Goal: Transaction & Acquisition: Book appointment/travel/reservation

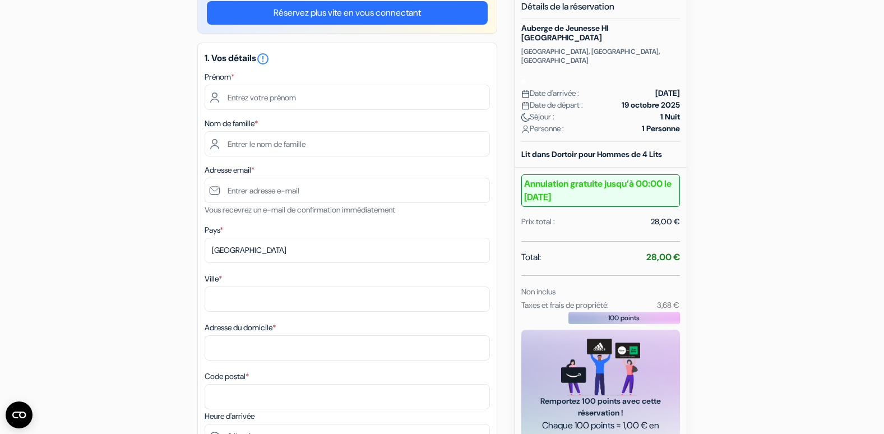
scroll to position [112, 0]
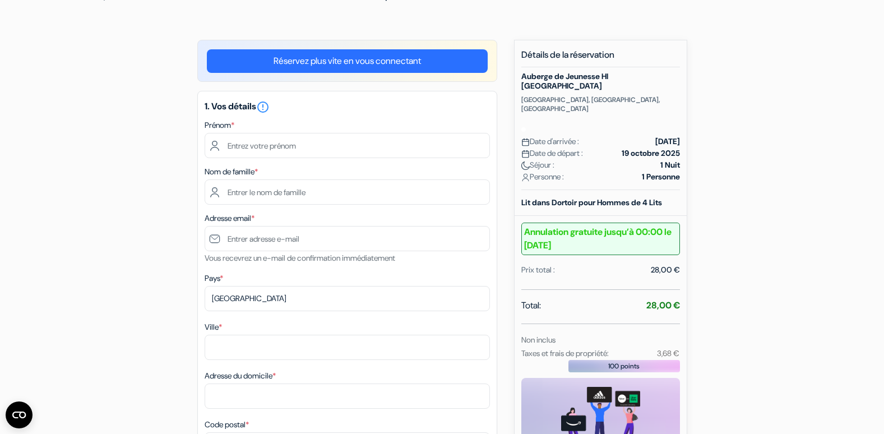
scroll to position [56, 0]
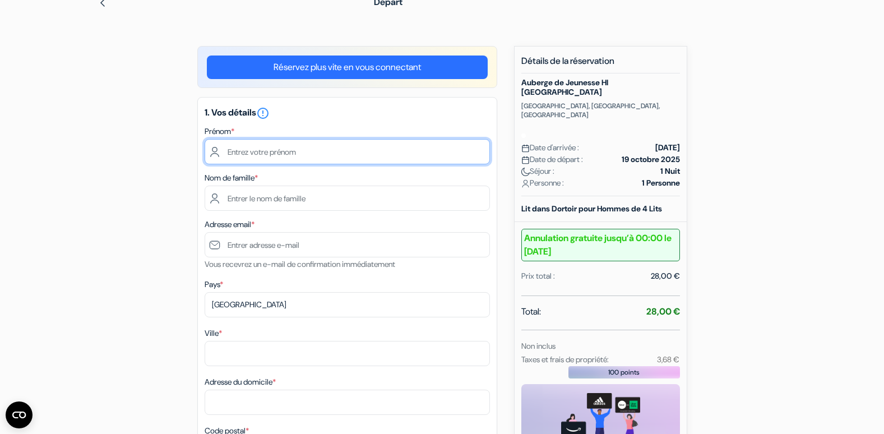
click at [244, 150] on input "text" at bounding box center [347, 151] width 285 height 25
type input "Jean"
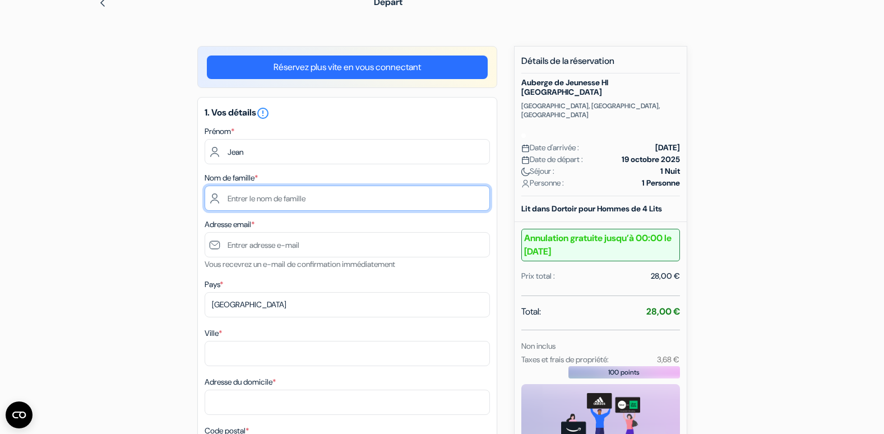
click at [235, 196] on input "text" at bounding box center [347, 198] width 285 height 25
type input "Stricanne"
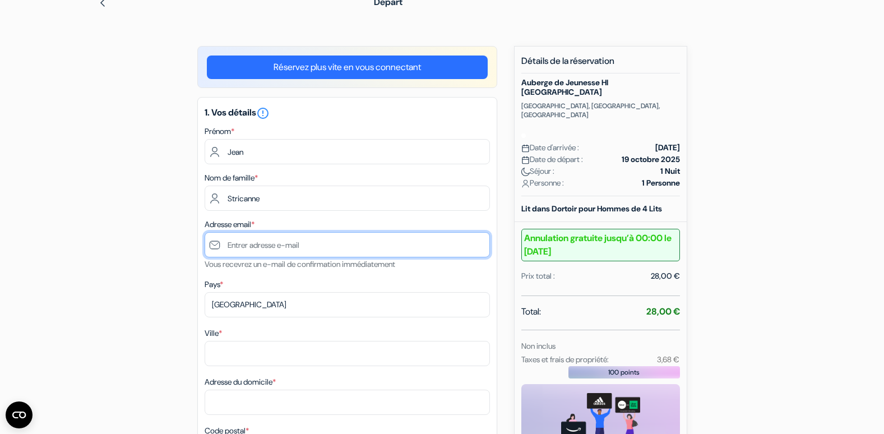
click at [246, 247] on input "text" at bounding box center [347, 244] width 285 height 25
type input "[EMAIL_ADDRESS][DOMAIN_NAME]"
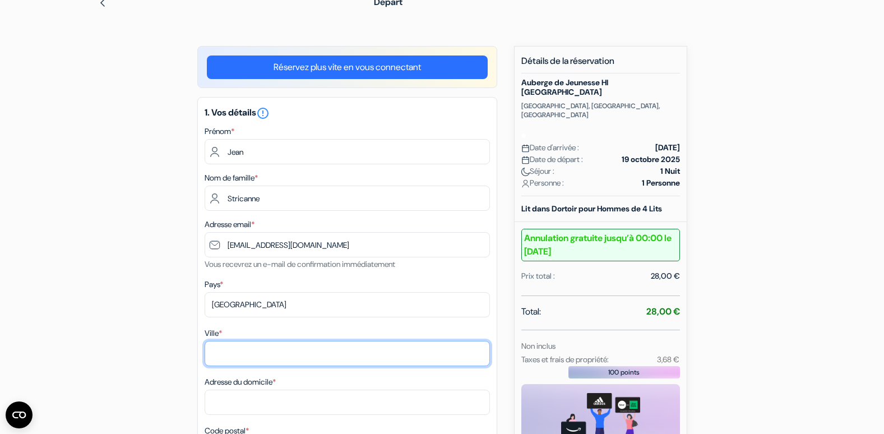
type input "FAY de Bretagne"
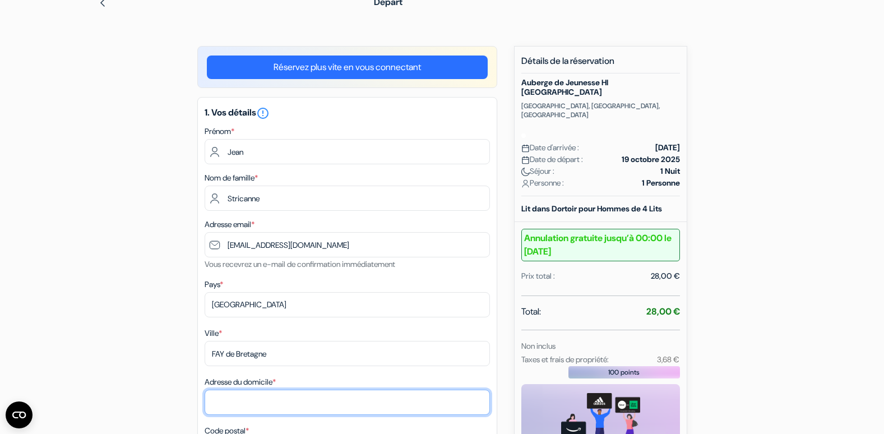
type input "22 La Meignelais"
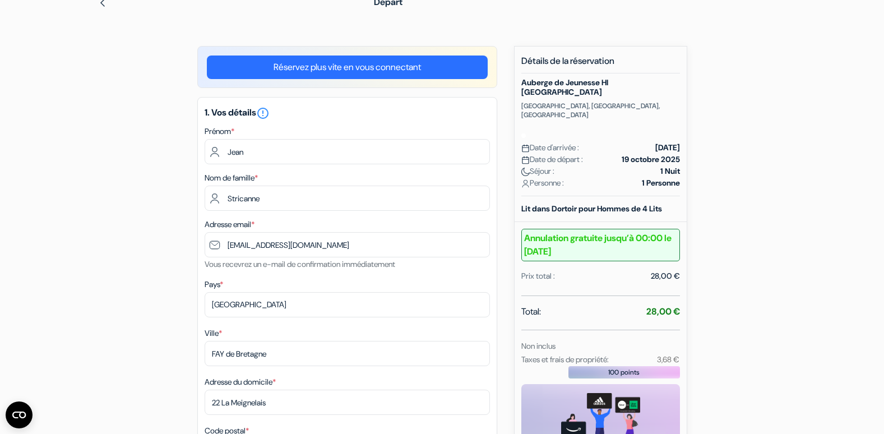
type input "44130"
type input "0770107448"
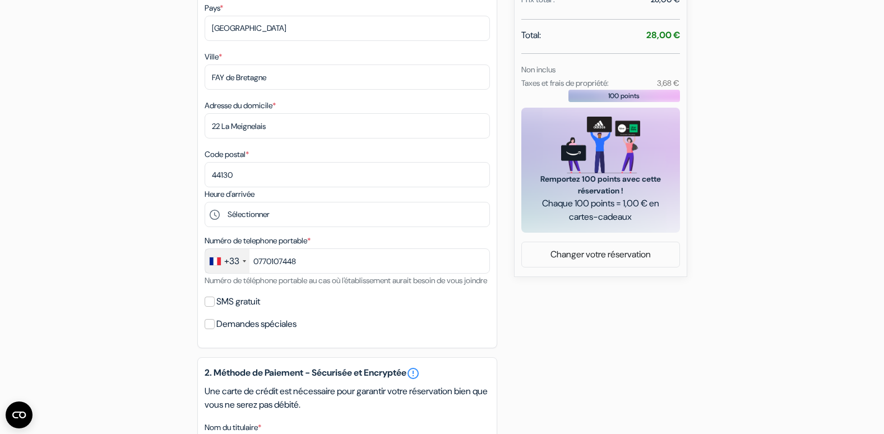
scroll to position [336, 0]
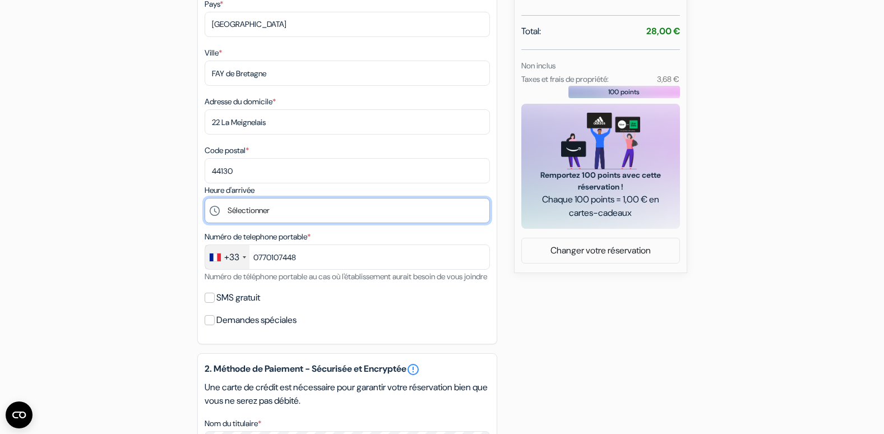
click at [241, 208] on select "Sélectionner 14:00 15:00 16:00 17:00 18:00 19:00 20:00 21:00" at bounding box center [347, 210] width 285 height 25
click at [214, 210] on select "Sélectionner 14:00 15:00 16:00 17:00 18:00 19:00 20:00 21:00" at bounding box center [347, 210] width 285 height 25
select select "16"
click at [205, 198] on select "Sélectionner 14:00 15:00 16:00 17:00 18:00 19:00 20:00 21:00" at bounding box center [347, 210] width 285 height 25
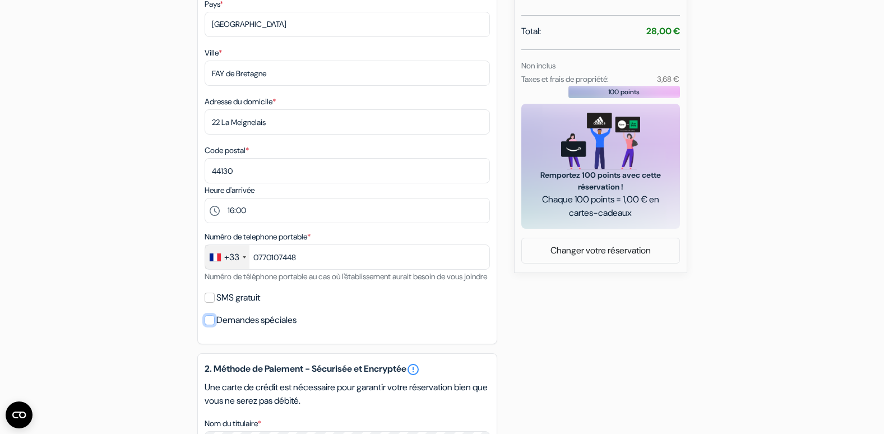
click at [211, 325] on input "Demandes spéciales" at bounding box center [210, 320] width 10 height 10
checkbox input "true"
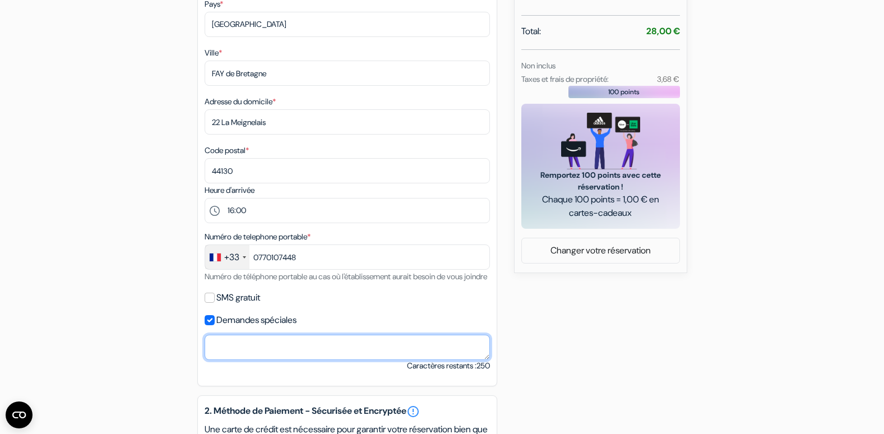
click at [216, 356] on textarea "Nom du titulaire *" at bounding box center [347, 347] width 285 height 25
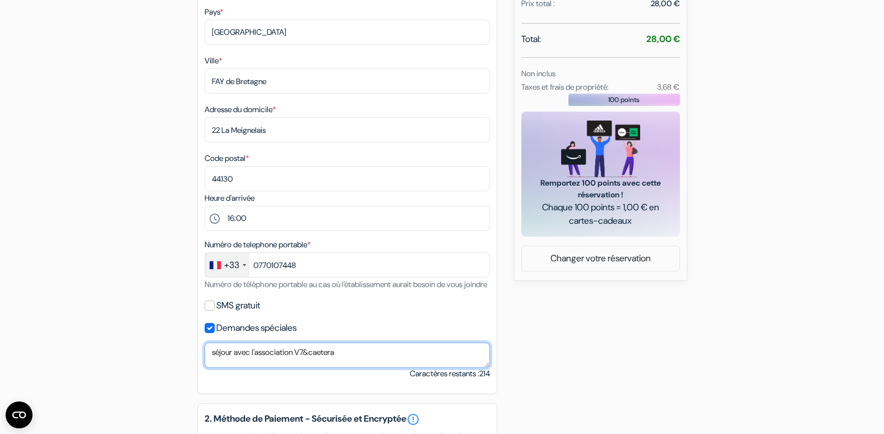
scroll to position [393, 0]
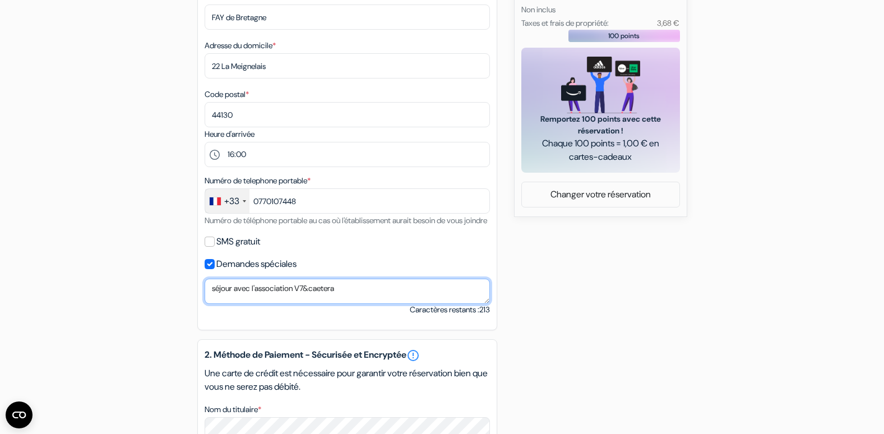
type textarea "séjour avec l'association V7&caetera"
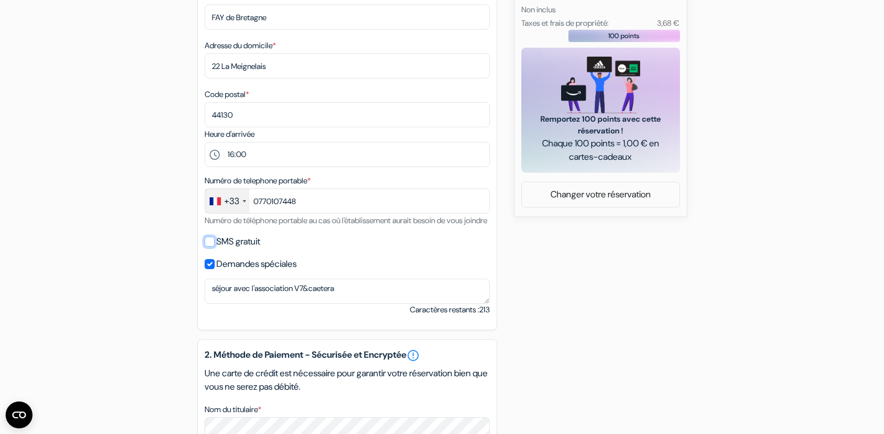
click at [209, 247] on input "SMS gratuit" at bounding box center [210, 242] width 10 height 10
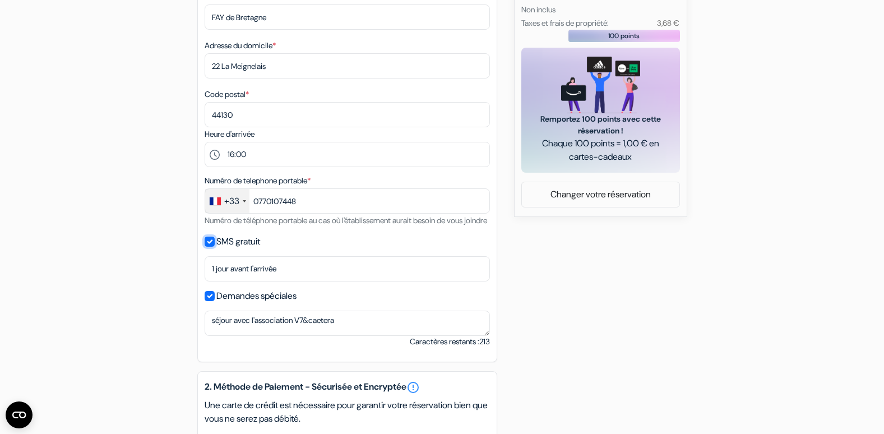
click at [209, 247] on input "SMS gratuit" at bounding box center [210, 242] width 10 height 10
checkbox input "false"
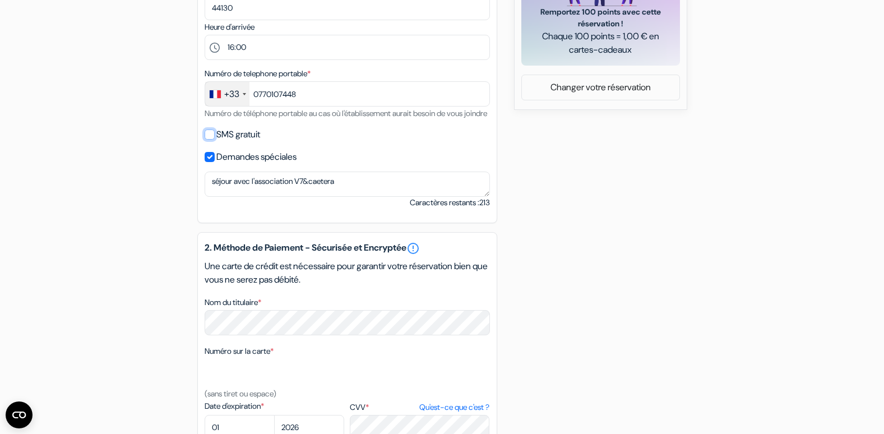
scroll to position [561, 0]
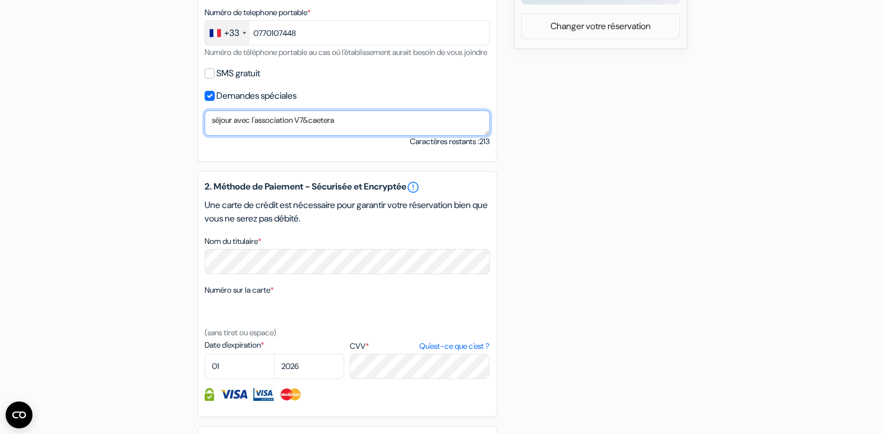
click at [349, 132] on textarea "séjour avec l'association V7&caetera" at bounding box center [347, 122] width 285 height 25
type textarea "séjour avec l'association V7&caetera (président Yvon Royer)"
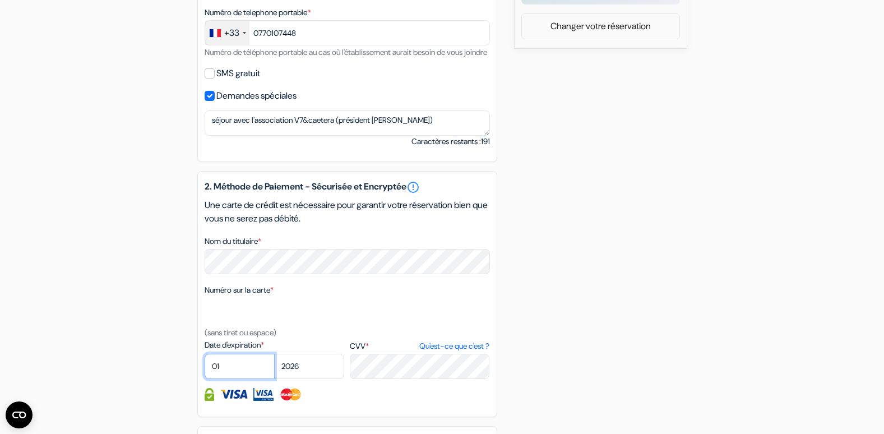
click at [227, 377] on select "01 02 03 04 05 06 07 08 09 10 11 12" at bounding box center [240, 366] width 70 height 25
select select "06"
click at [205, 367] on select "01 02 03 04 05 06 07 08 09 10 11 12" at bounding box center [240, 366] width 70 height 25
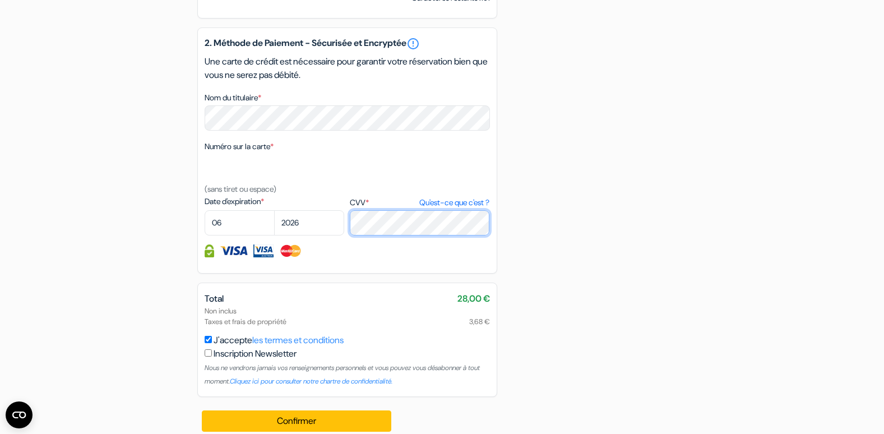
scroll to position [729, 0]
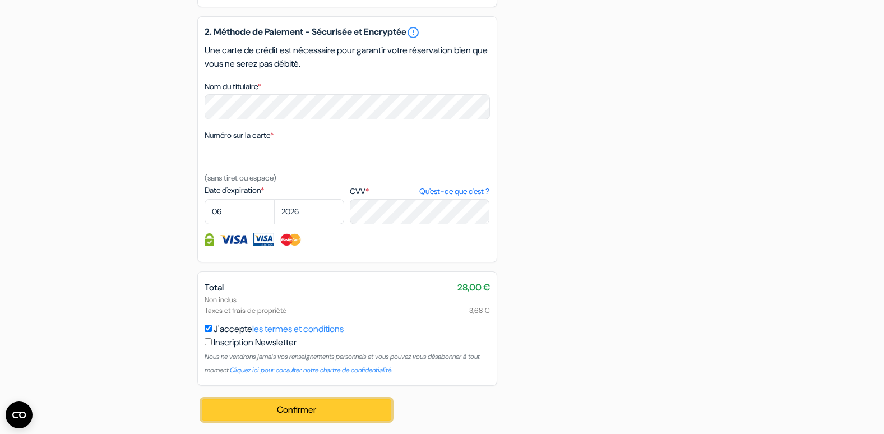
click at [299, 406] on button "Confirmer Loading..." at bounding box center [297, 409] width 190 height 21
